Goal: Task Accomplishment & Management: Use online tool/utility

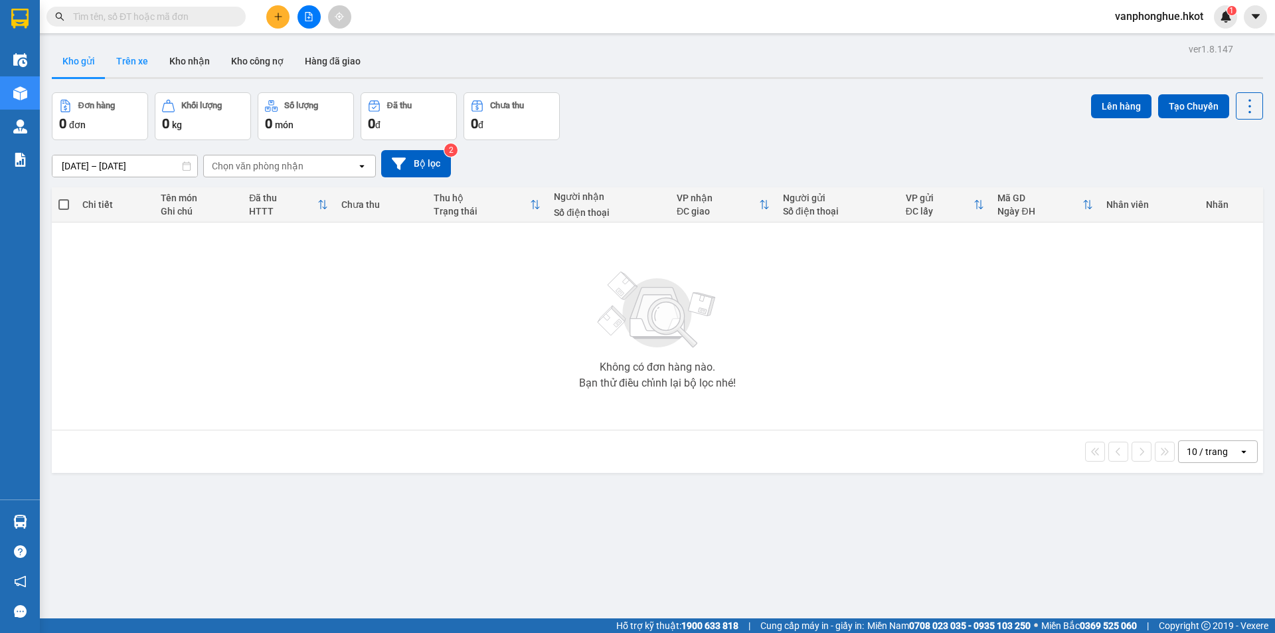
click at [129, 60] on button "Trên xe" at bounding box center [132, 61] width 53 height 32
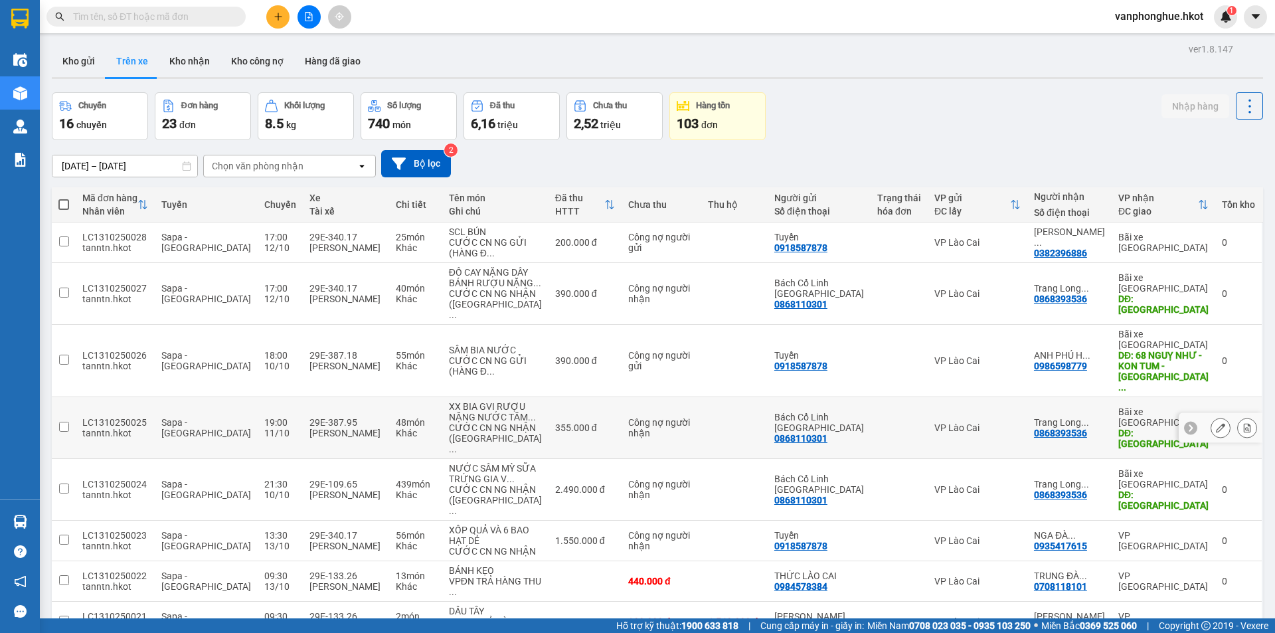
scroll to position [159, 0]
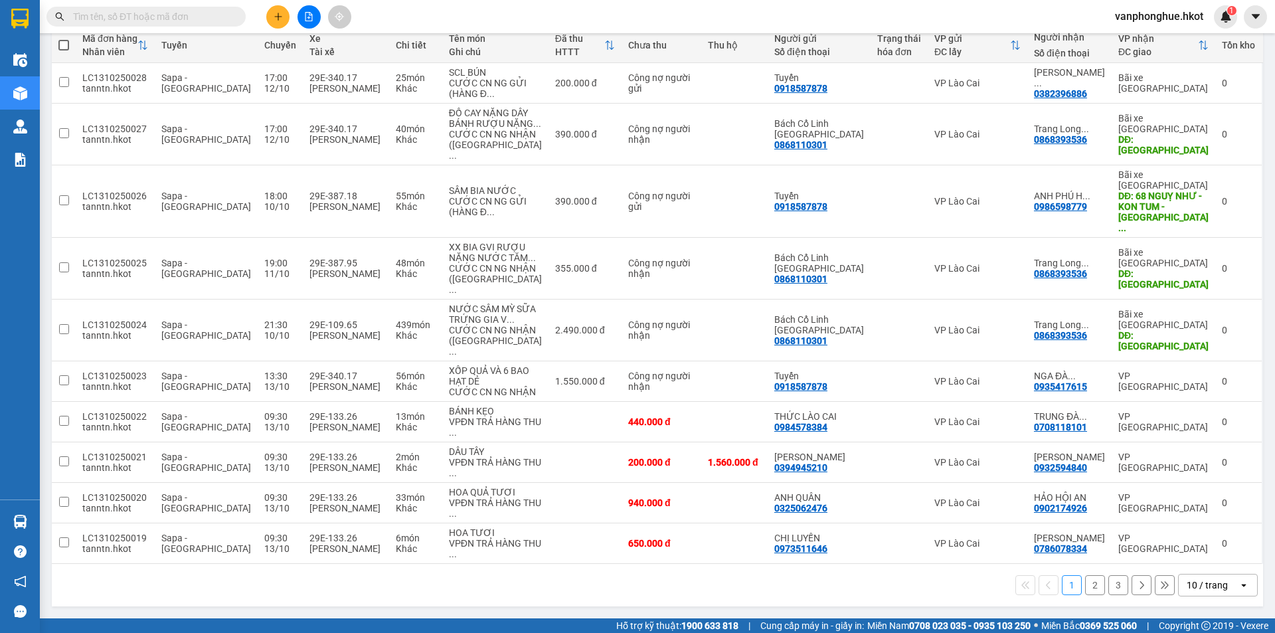
click at [1085, 584] on button "2" at bounding box center [1095, 585] width 20 height 20
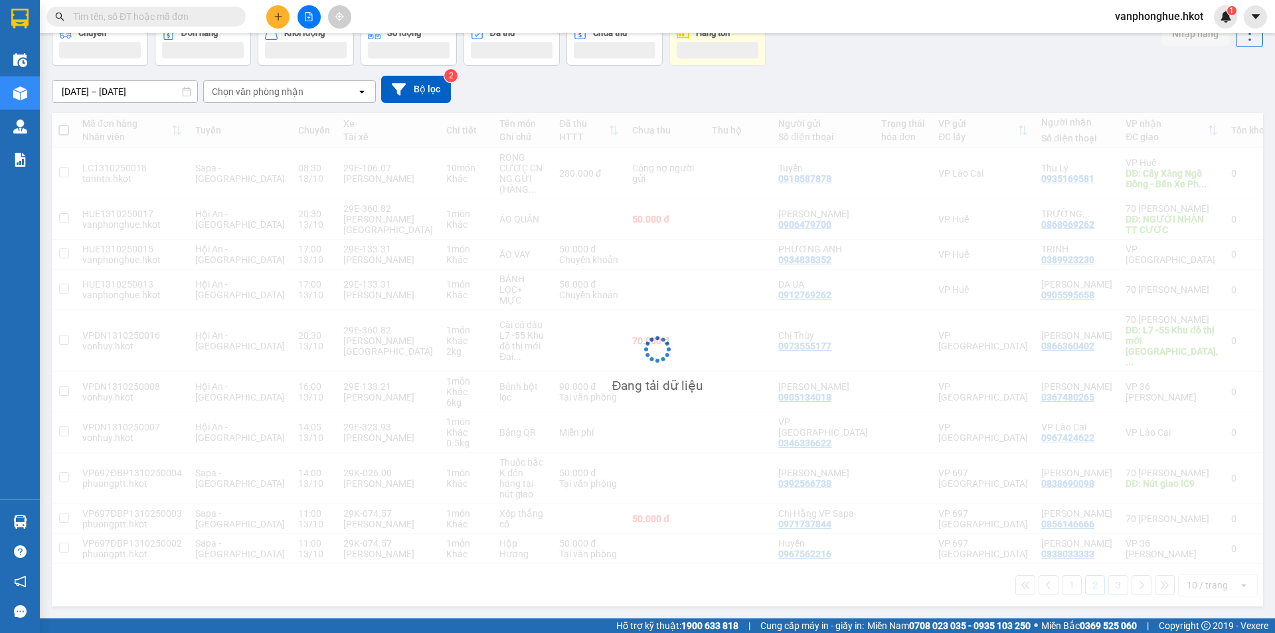
scroll to position [61, 0]
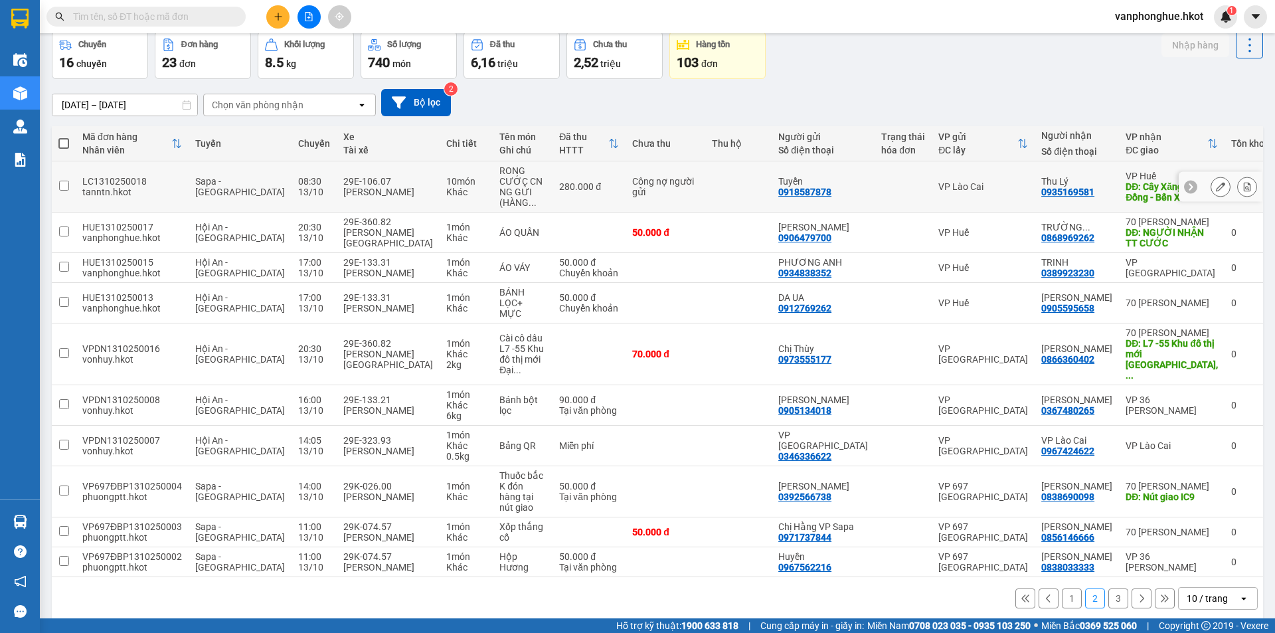
click at [66, 181] on input "checkbox" at bounding box center [64, 186] width 10 height 10
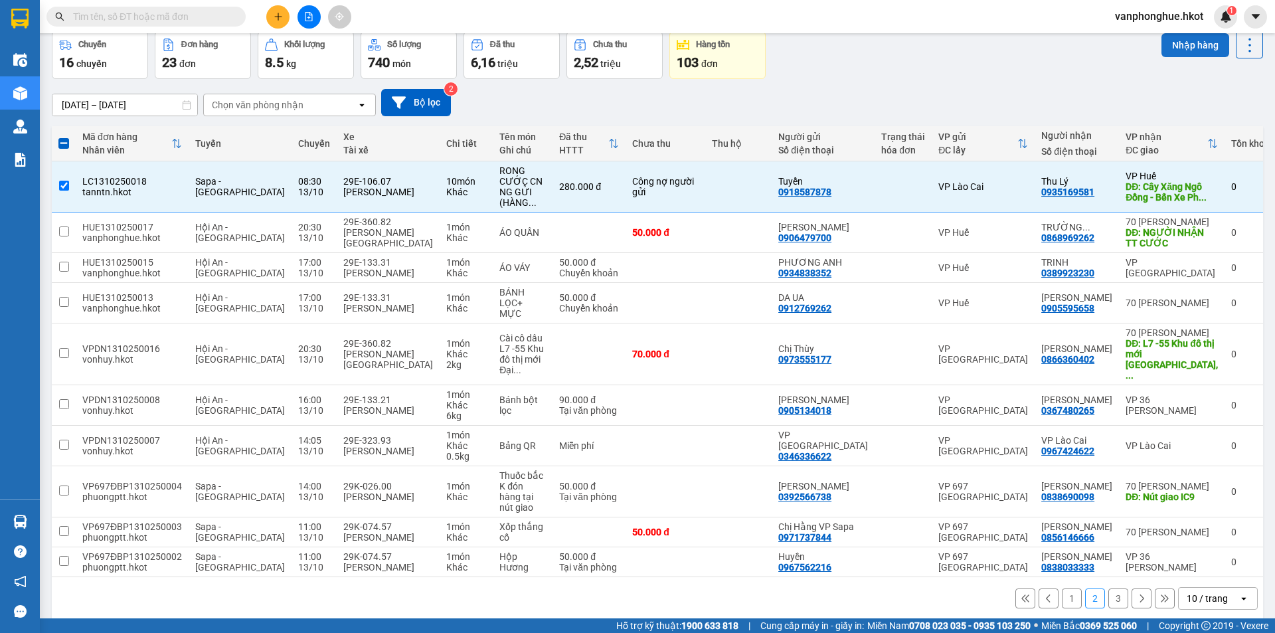
click at [1173, 49] on button "Nhập hàng" at bounding box center [1196, 45] width 68 height 24
checkbox input "false"
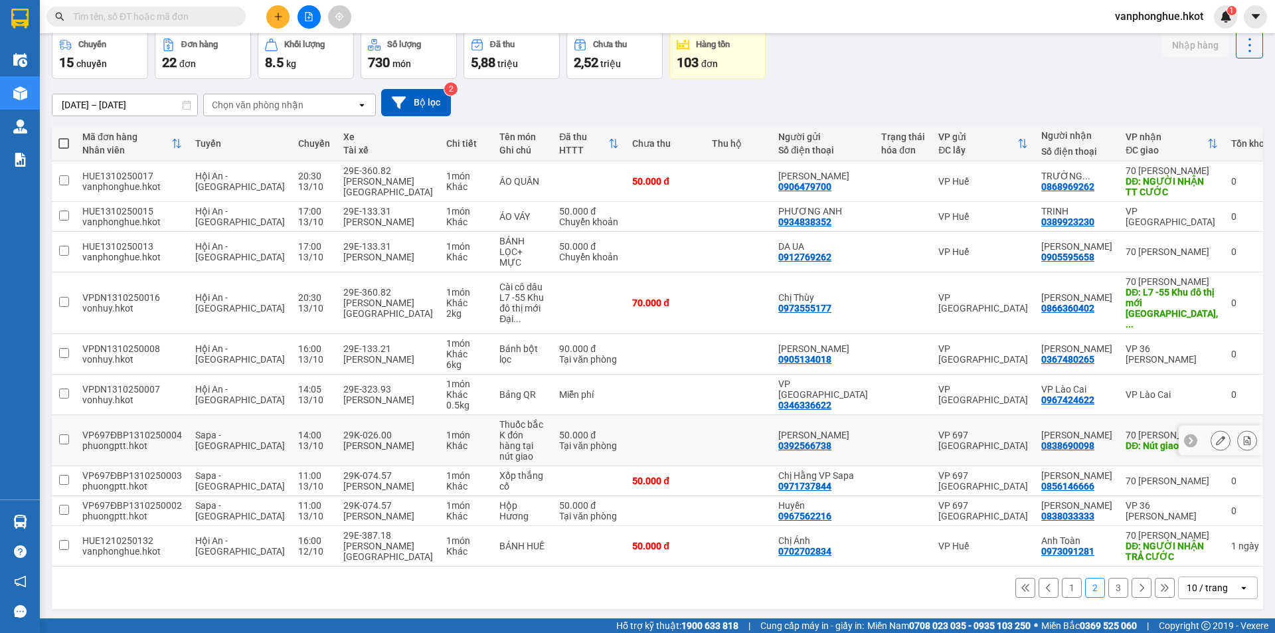
scroll to position [64, 0]
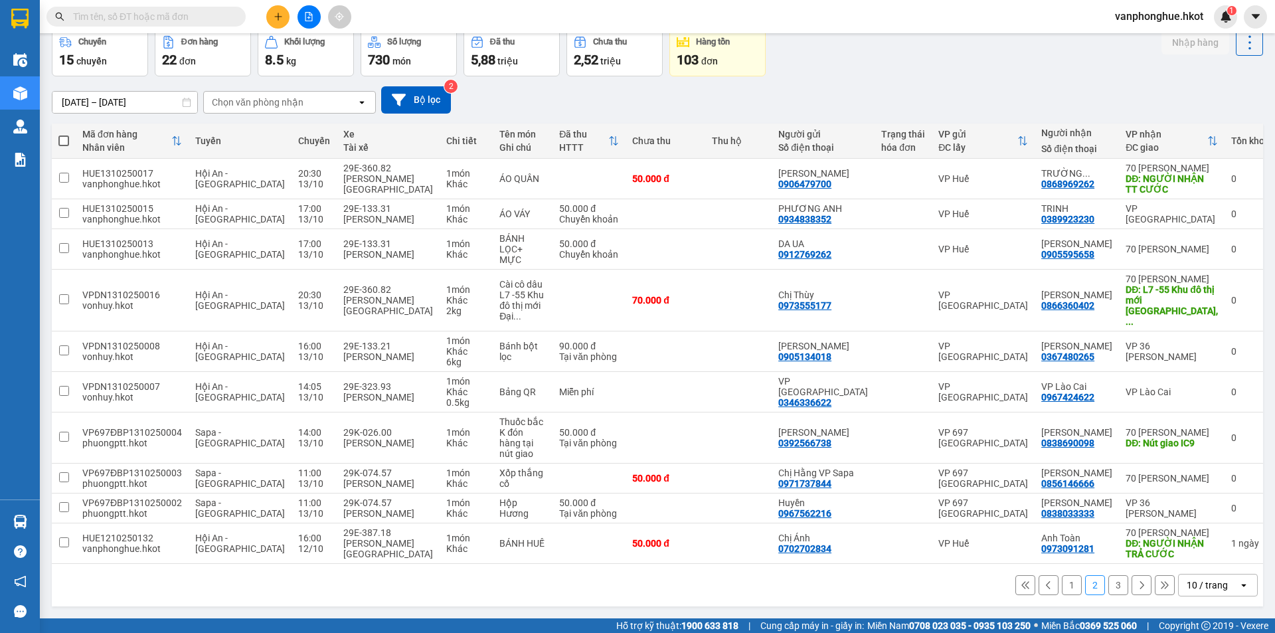
click at [1108, 586] on button "3" at bounding box center [1118, 585] width 20 height 20
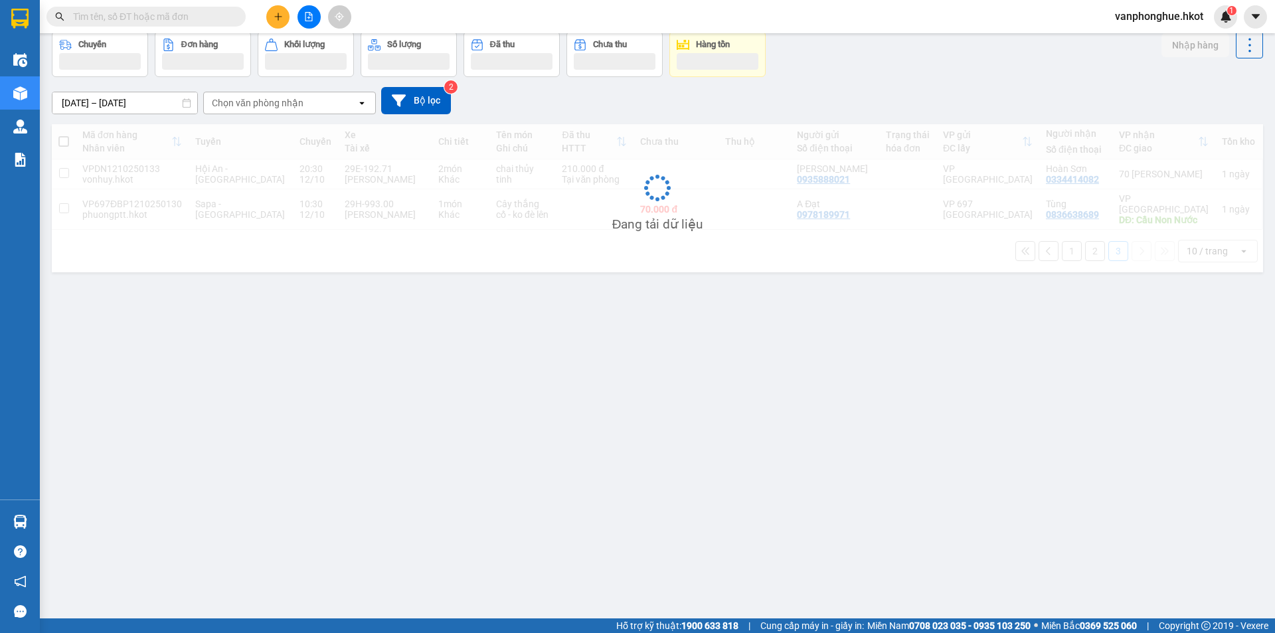
scroll to position [61, 0]
